Goal: Browse casually: Explore the website without a specific task or goal

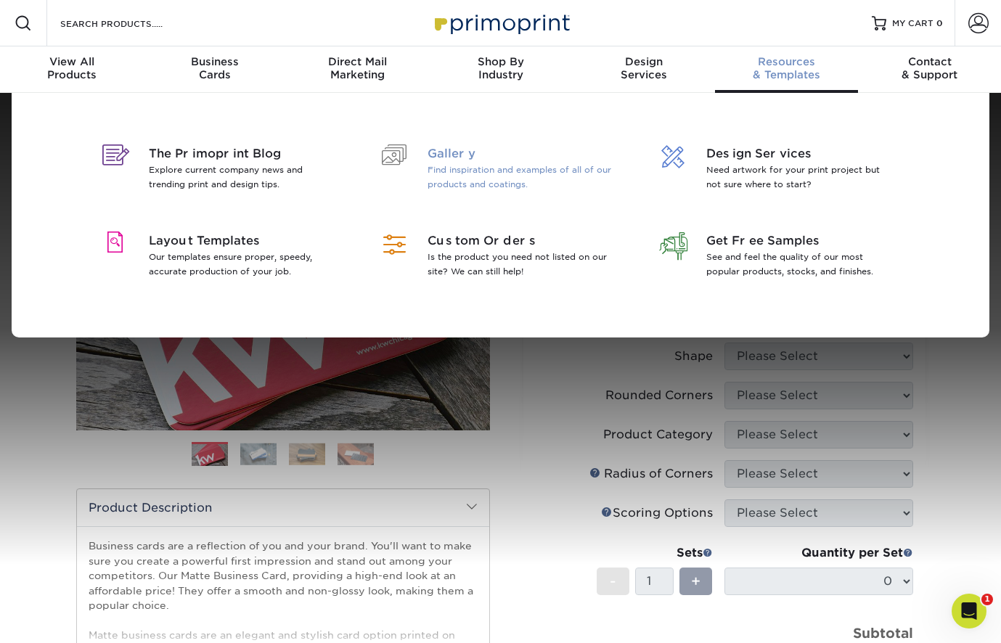
click at [468, 150] on span "Gallery" at bounding box center [522, 153] width 188 height 17
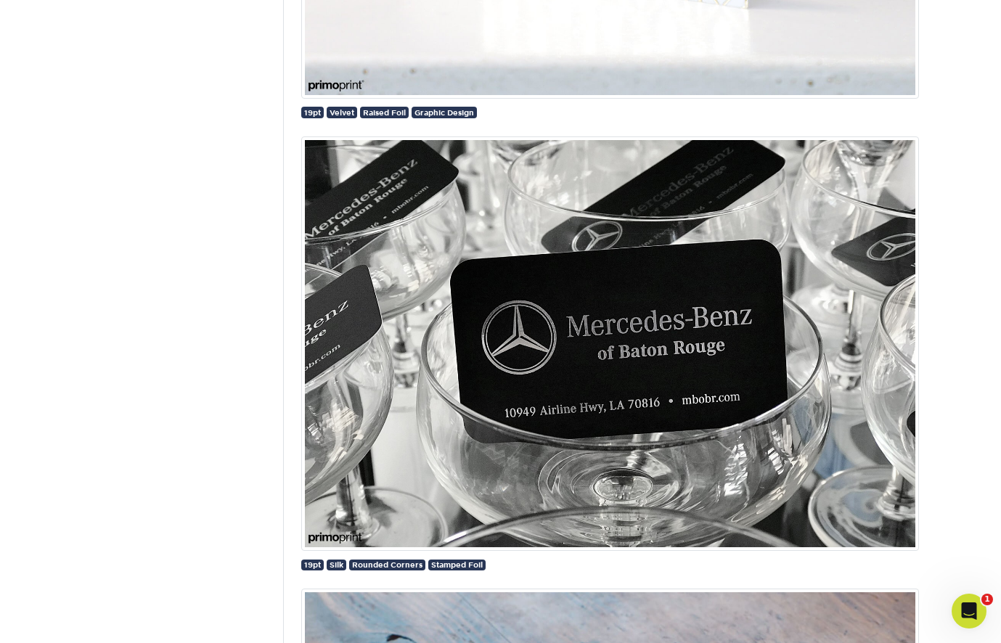
scroll to position [3884, 0]
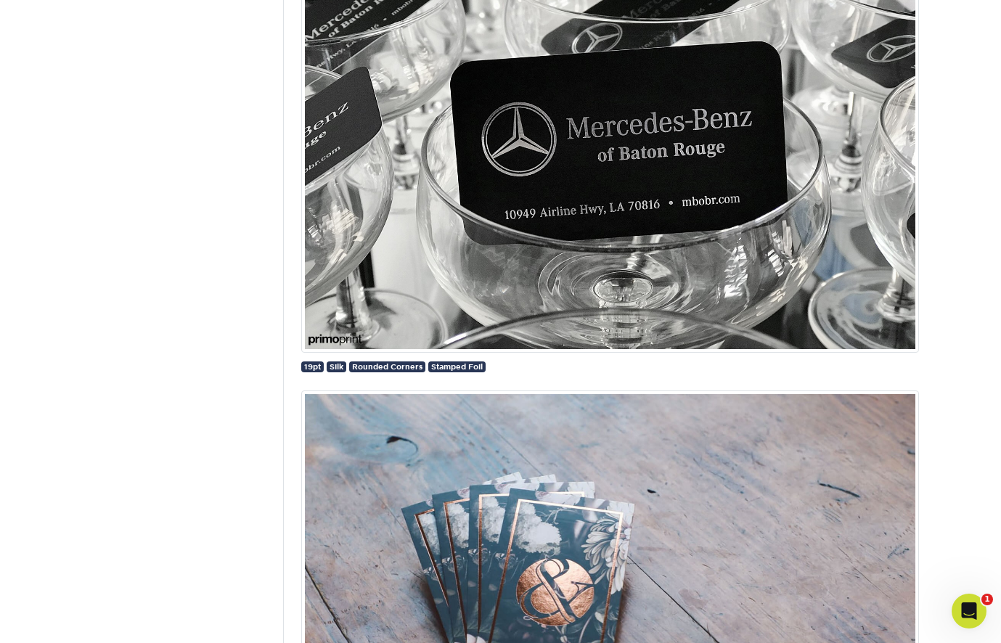
click at [531, 165] on img at bounding box center [610, 145] width 618 height 415
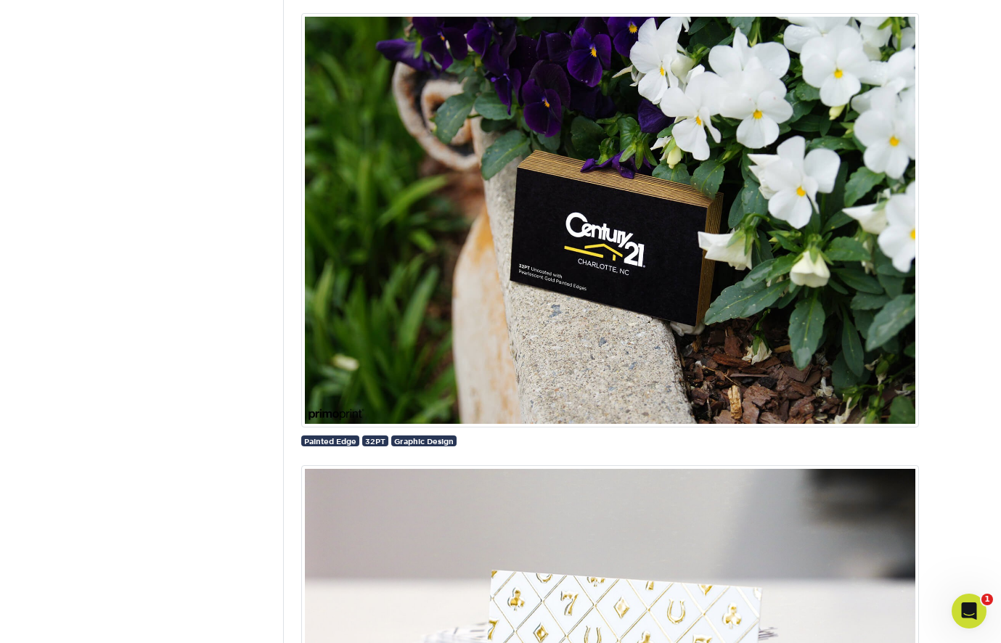
scroll to position [2908, 0]
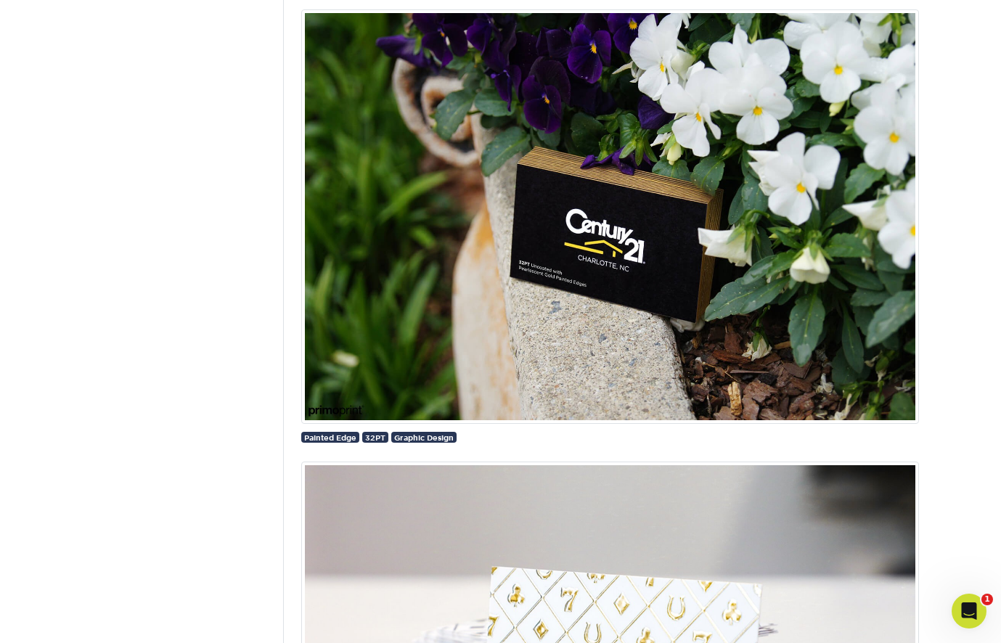
click at [589, 253] on img at bounding box center [610, 216] width 618 height 415
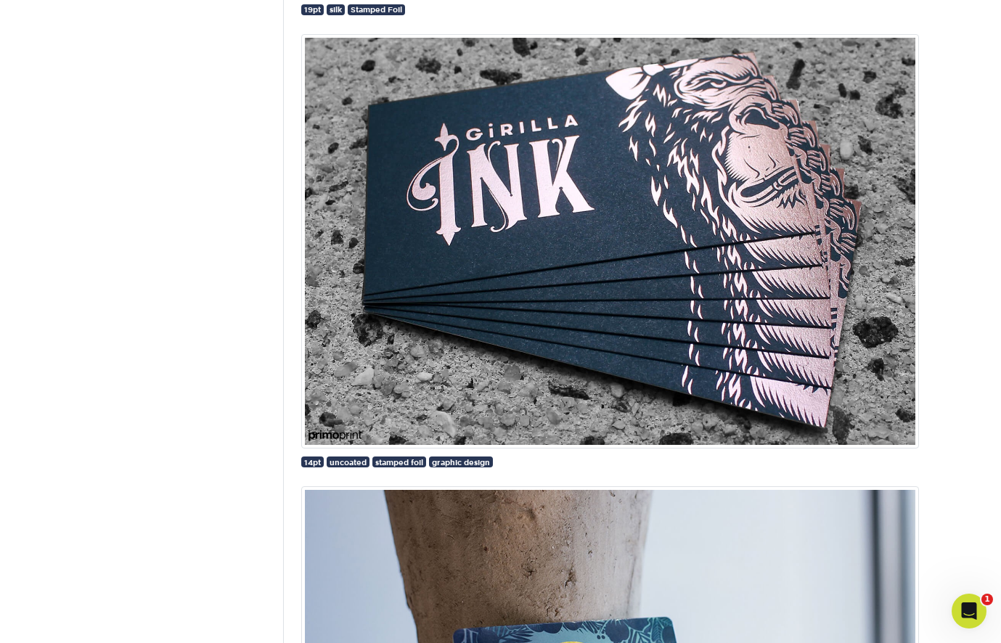
scroll to position [4665, 0]
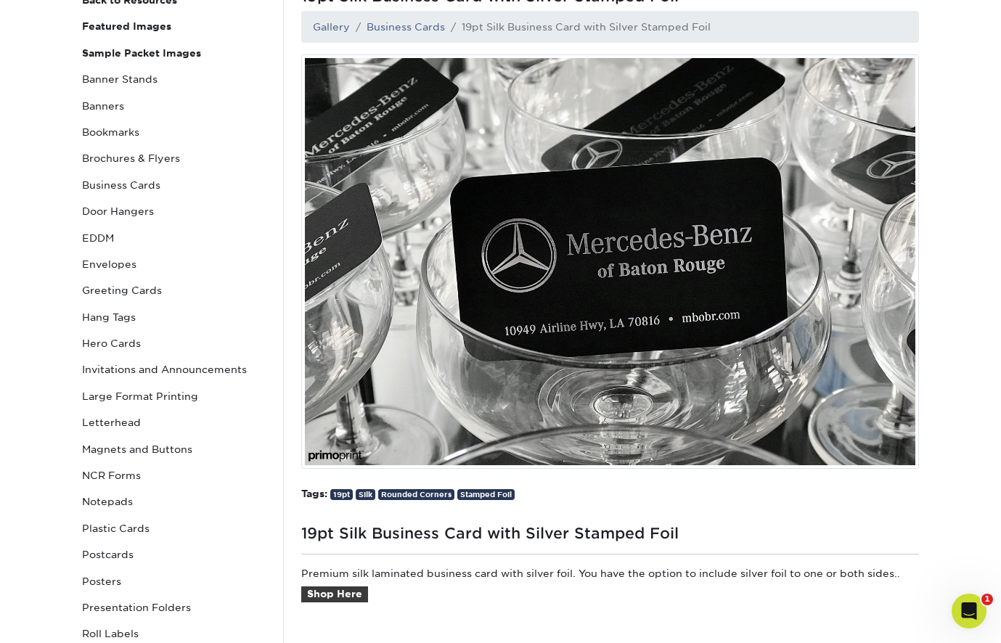
scroll to position [171, 0]
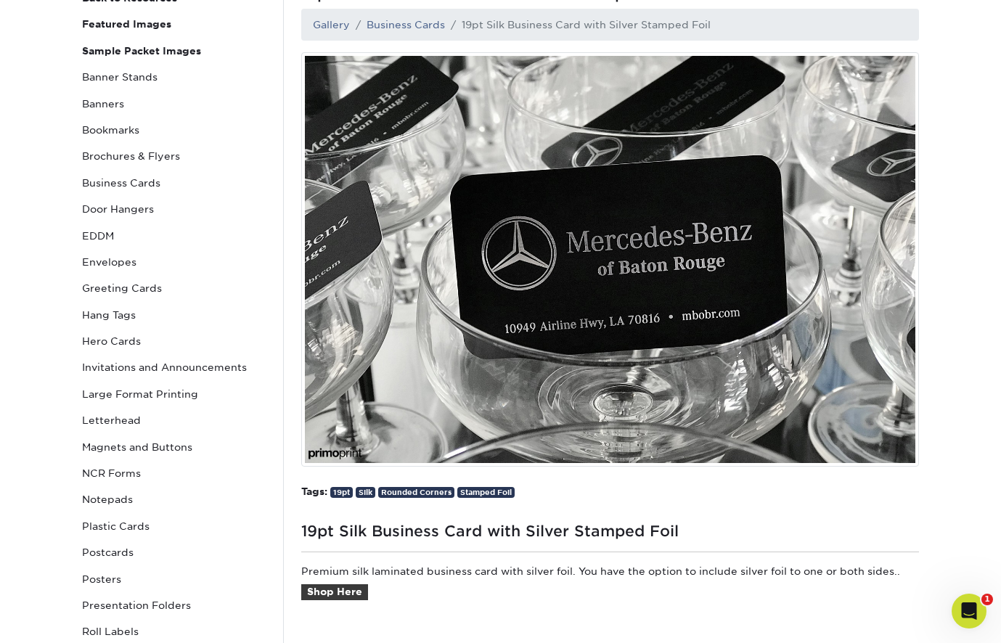
click at [414, 132] on img at bounding box center [610, 259] width 618 height 415
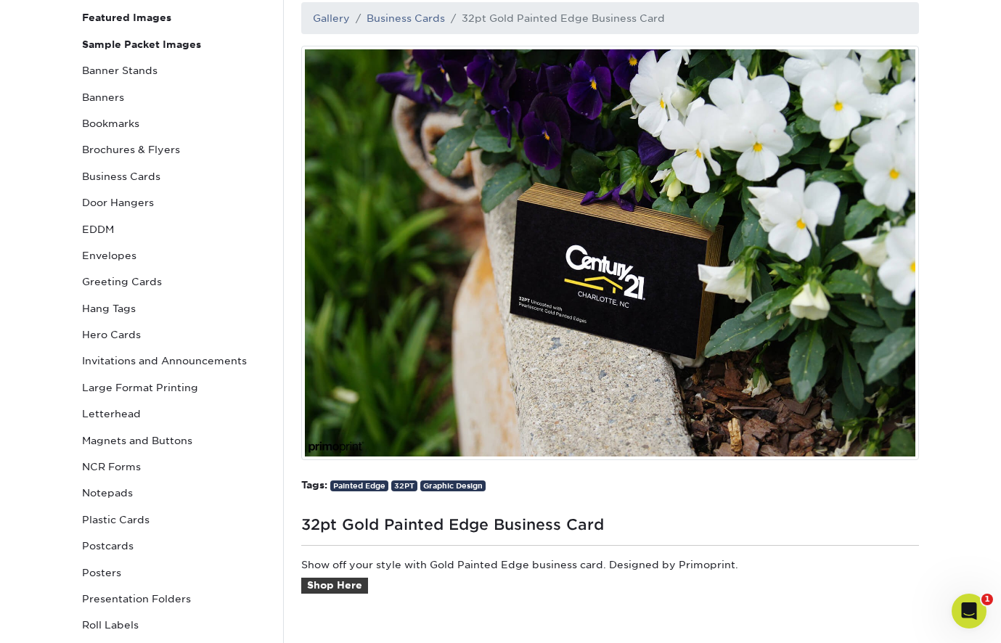
scroll to position [177, 0]
